Goal: Navigation & Orientation: Find specific page/section

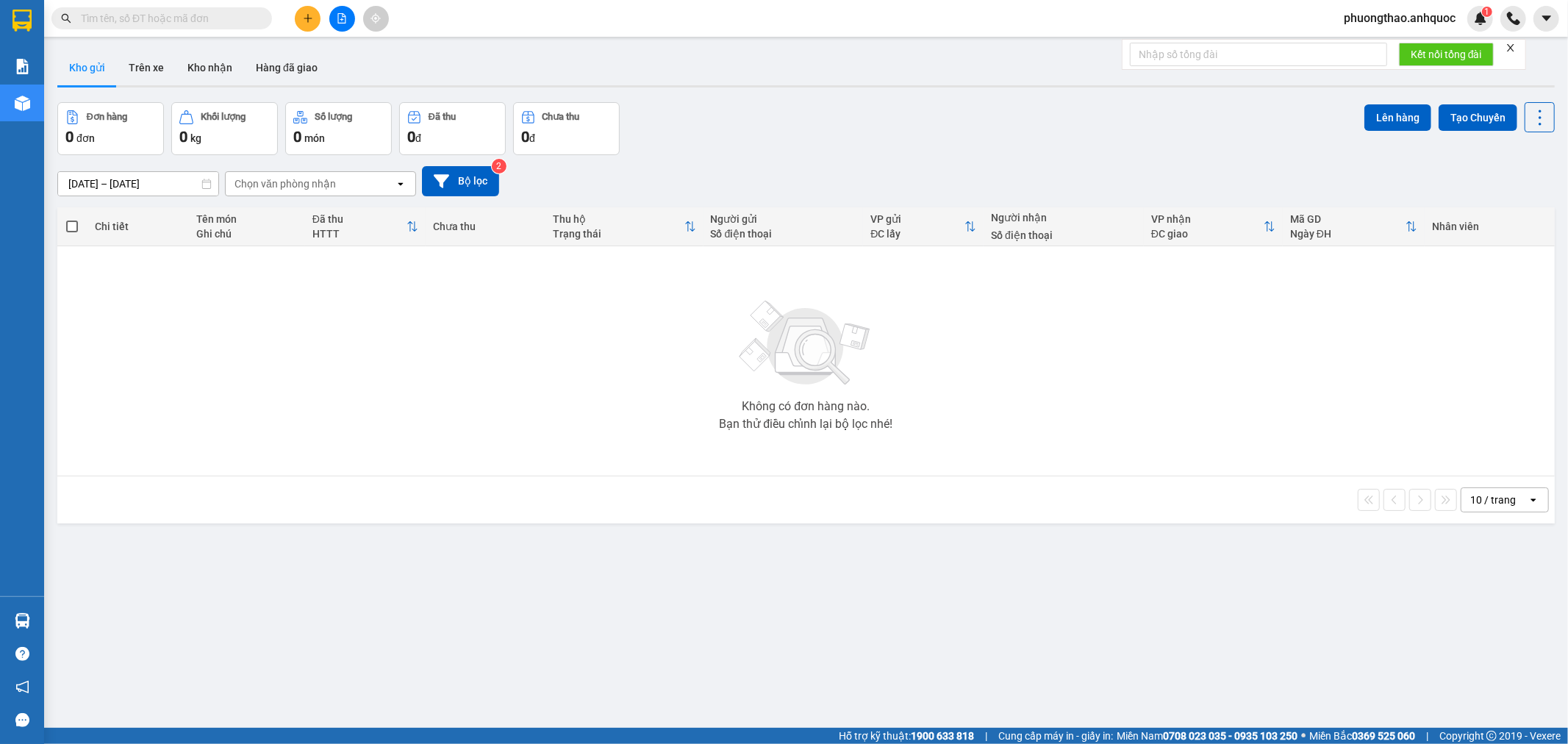
drag, startPoint x: 357, startPoint y: 515, endPoint x: 354, endPoint y: 487, distance: 28.2
click at [357, 515] on div "10 / trang open" at bounding box center [805, 500] width 1497 height 47
click at [215, 68] on button "Kho nhận" at bounding box center [209, 67] width 69 height 36
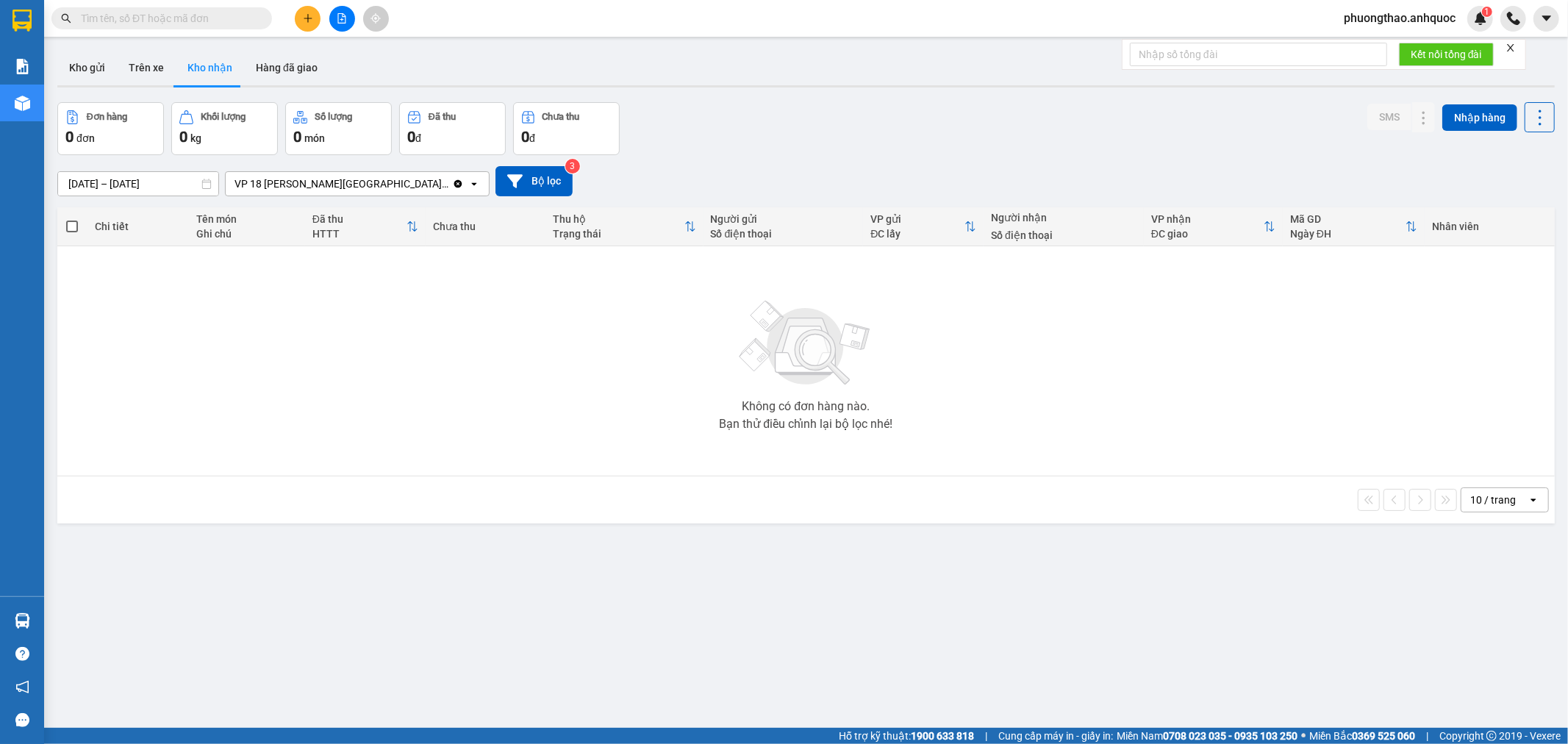
click at [783, 110] on div "Đơn hàng 0 đơn Khối lượng 0 kg Số lượng 0 món Đã thu 0 đ Chưa thu 0 đ SMS Nhập …" at bounding box center [805, 128] width 1497 height 53
click at [876, 149] on div "Đơn hàng 0 đơn Khối lượng 0 kg Số lượng 0 món Đã thu 0 đ Chưa thu 0 đ SMS Nhập …" at bounding box center [805, 128] width 1497 height 53
click at [91, 65] on button "Kho gửi" at bounding box center [87, 67] width 60 height 36
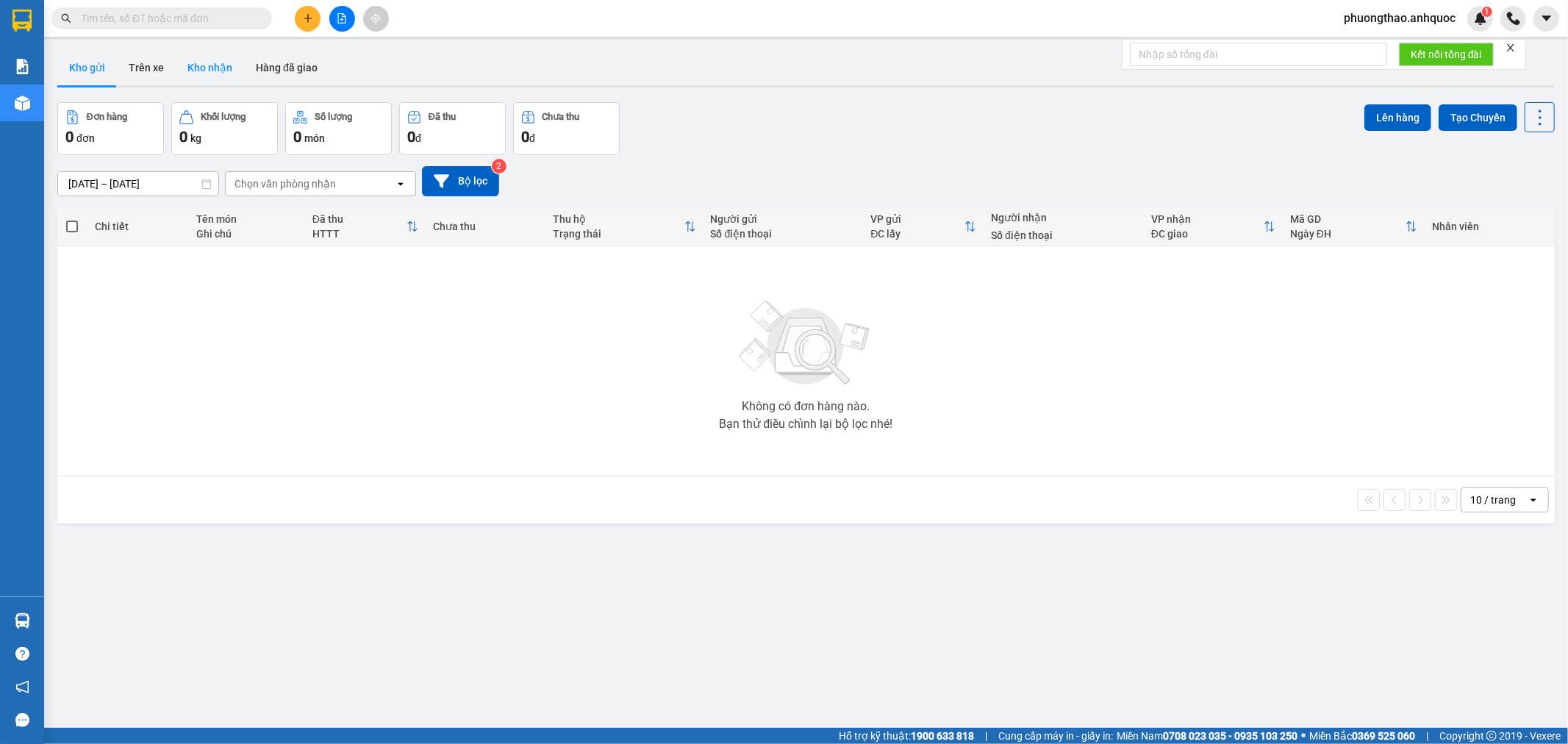
click at [206, 74] on button "Kho nhận" at bounding box center [209, 67] width 69 height 36
